Goal: Transaction & Acquisition: Purchase product/service

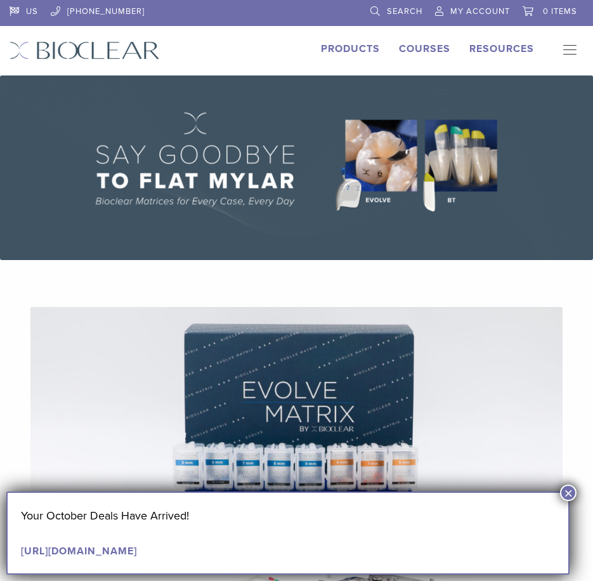
click at [471, 12] on span "My Account" at bounding box center [480, 11] width 60 height 10
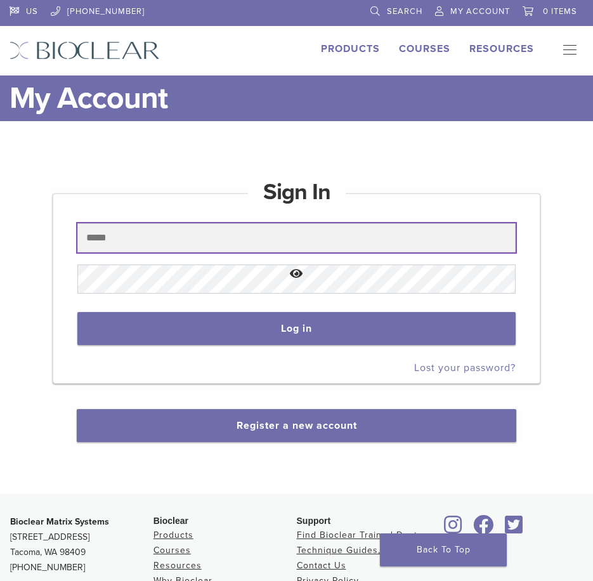
click at [149, 244] on input "text" at bounding box center [296, 237] width 438 height 29
type input "**********"
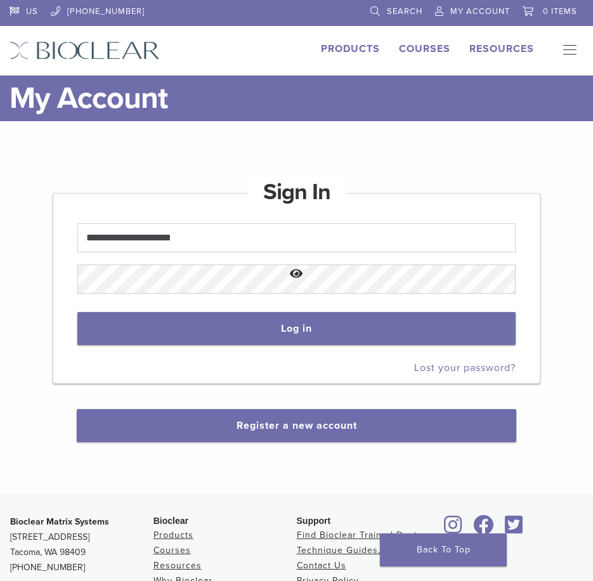
click at [143, 278] on button "Show password" at bounding box center [296, 274] width 438 height 32
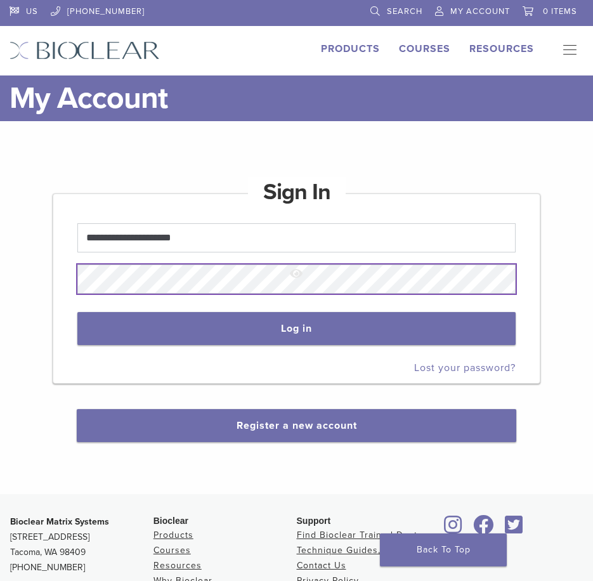
click at [77, 312] on button "Log in" at bounding box center [296, 328] width 438 height 33
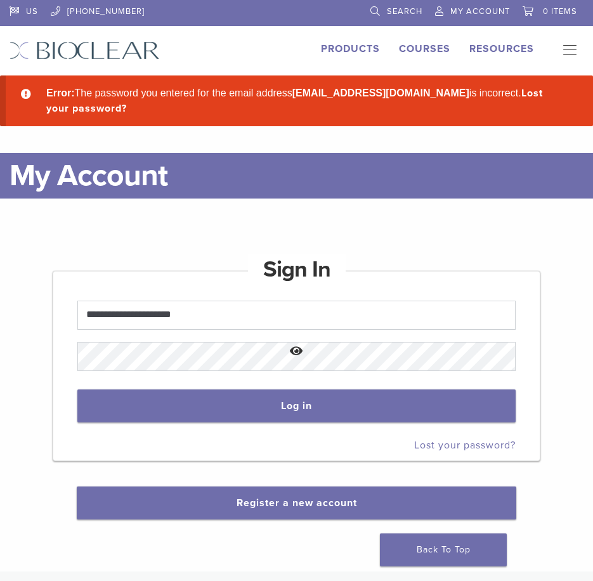
click at [179, 358] on button "Show password" at bounding box center [296, 351] width 438 height 32
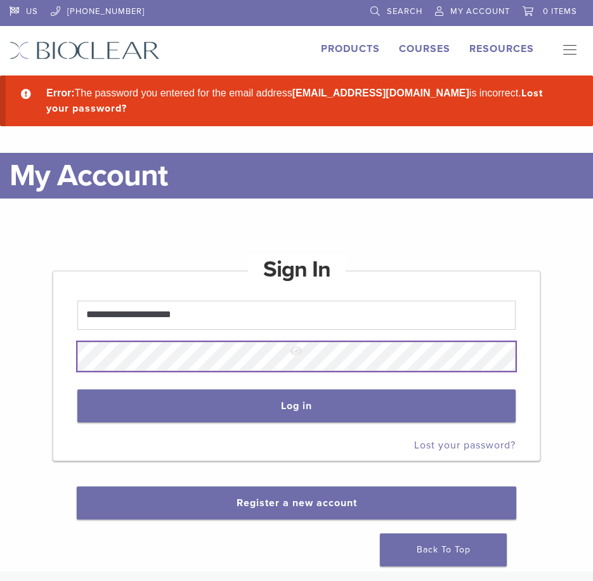
click at [77, 389] on button "Log in" at bounding box center [296, 405] width 438 height 33
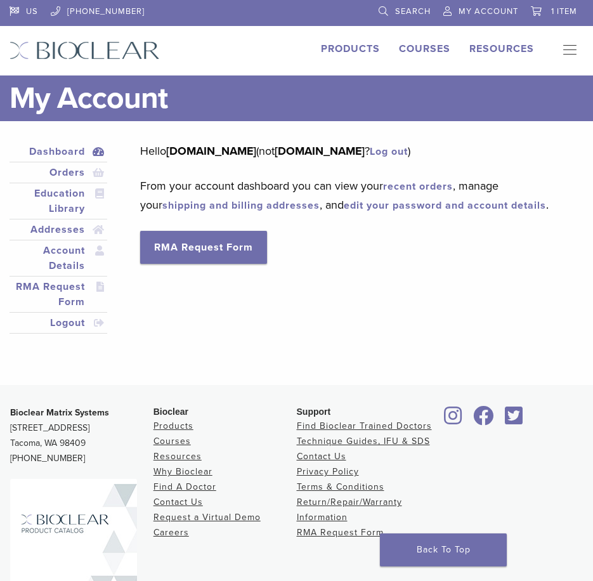
click at [134, 166] on div "Dashboard Orders Education Library Addresses Account Details RMA Request Form L…" at bounding box center [287, 244] width 574 height 207
click at [353, 55] on li "Products" at bounding box center [350, 48] width 59 height 15
click at [351, 51] on link "Products" at bounding box center [350, 48] width 59 height 13
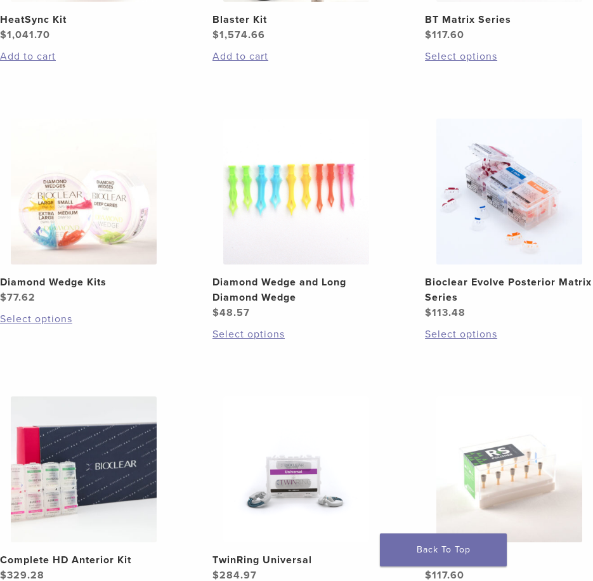
scroll to position [1142, 0]
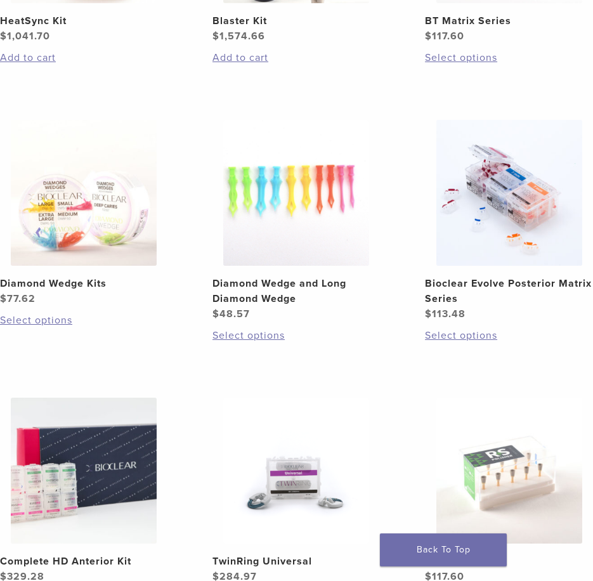
click at [316, 226] on img at bounding box center [296, 193] width 146 height 146
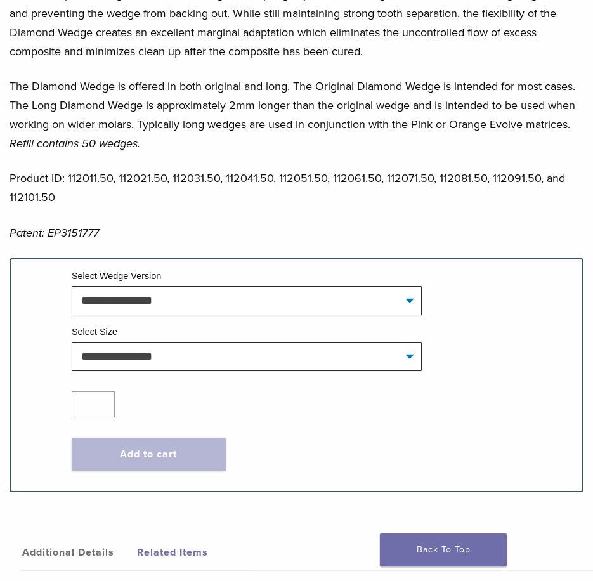
scroll to position [761, 0]
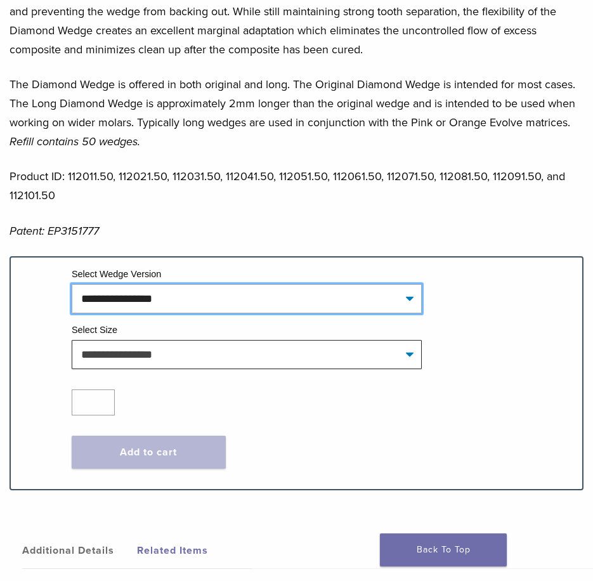
click at [274, 301] on select "**********" at bounding box center [247, 298] width 350 height 29
click at [253, 301] on select "**********" at bounding box center [247, 298] width 350 height 29
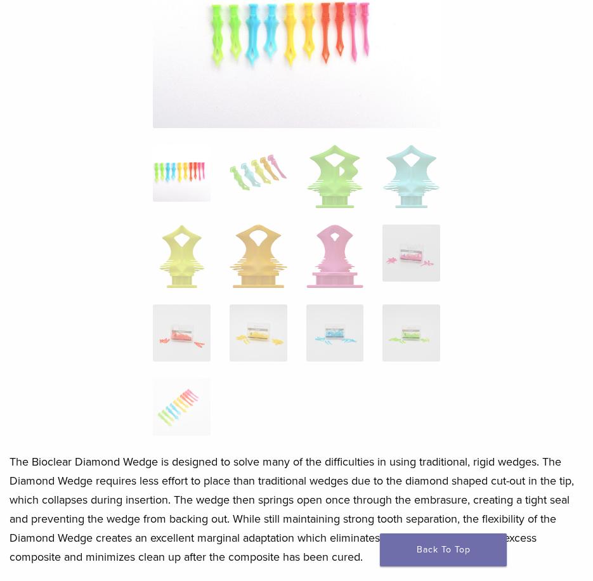
scroll to position [0, 0]
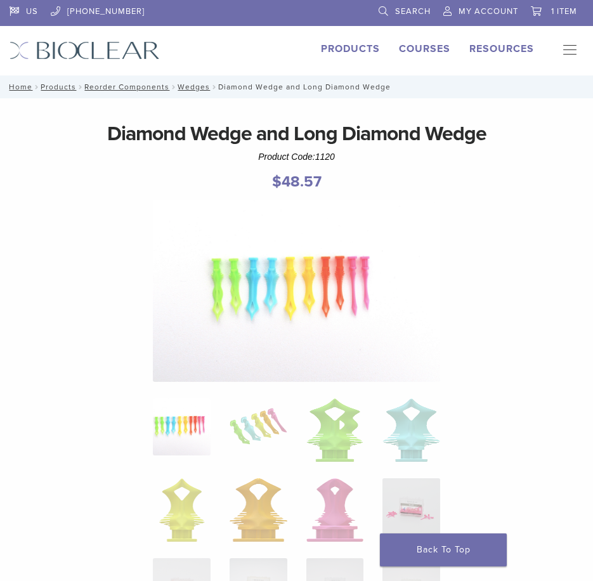
click at [358, 49] on link "Products" at bounding box center [350, 48] width 59 height 13
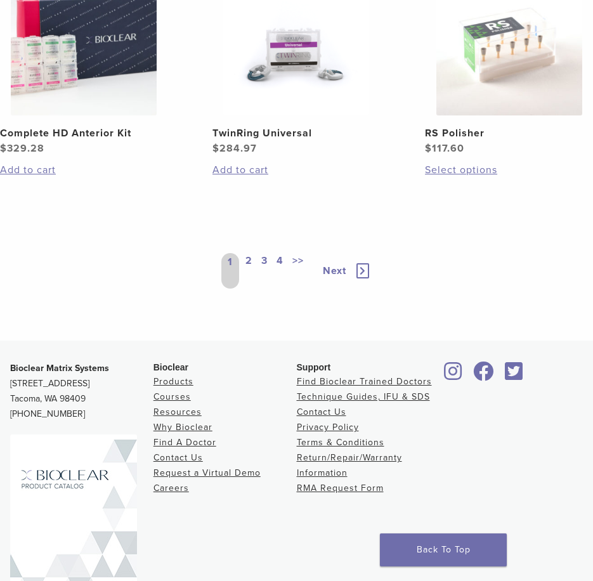
scroll to position [1569, 0]
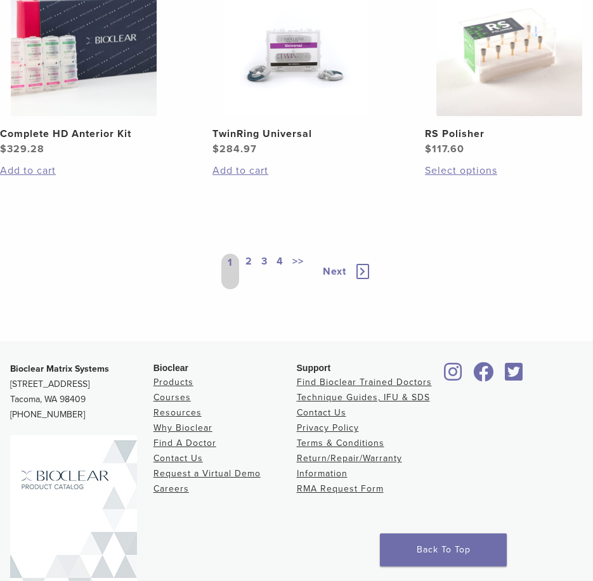
click at [253, 261] on link "2" at bounding box center [249, 272] width 12 height 36
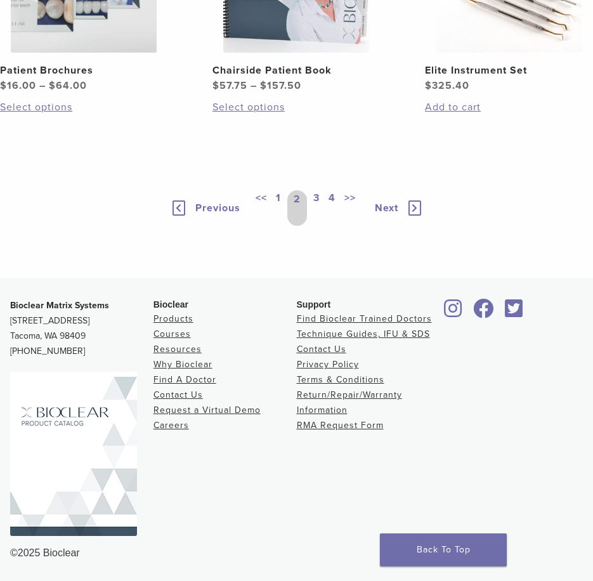
scroll to position [1632, 0]
click at [282, 210] on link "1" at bounding box center [278, 208] width 10 height 36
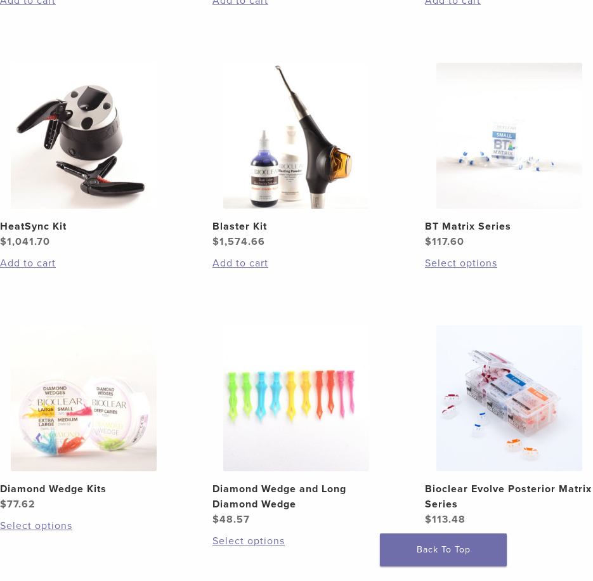
scroll to position [1379, 0]
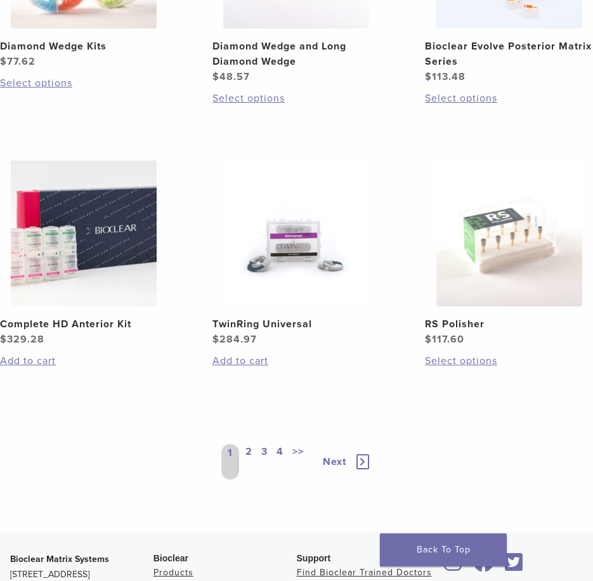
click at [256, 453] on div "1 2 3 4 >>" at bounding box center [265, 462] width 89 height 36
click at [252, 452] on link "2" at bounding box center [249, 462] width 12 height 36
click at [244, 449] on link "2" at bounding box center [245, 462] width 20 height 36
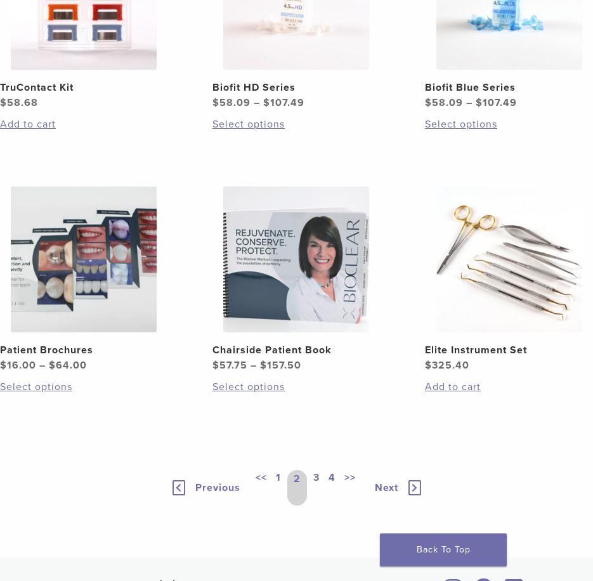
scroll to position [1442, 0]
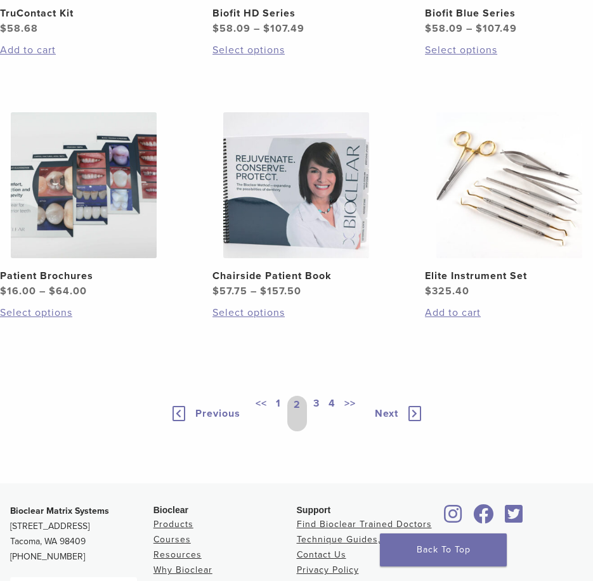
click at [317, 412] on link "3" at bounding box center [316, 414] width 11 height 36
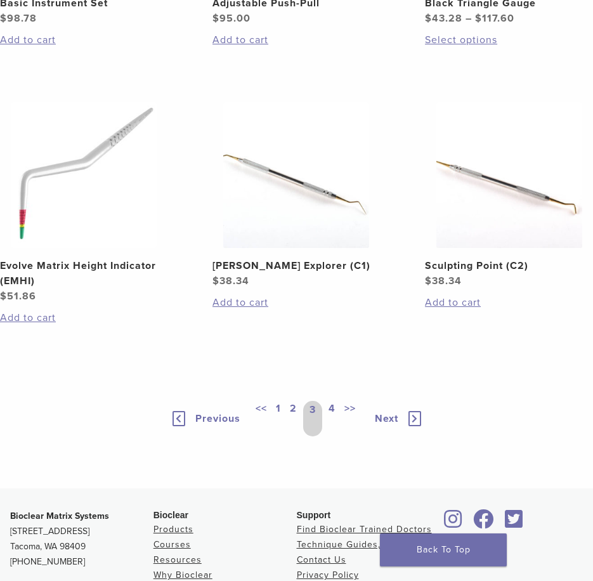
scroll to position [1315, 0]
